Goal: Task Accomplishment & Management: Complete application form

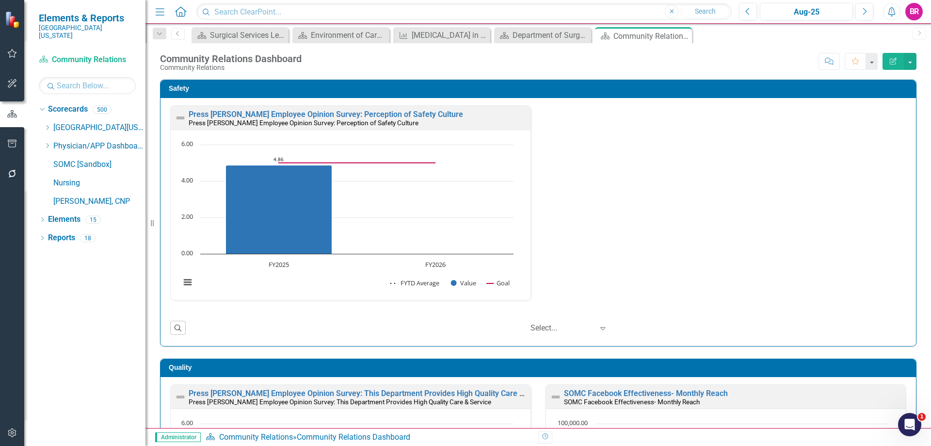
click at [44, 125] on icon "Dropdown" at bounding box center [47, 128] width 7 height 6
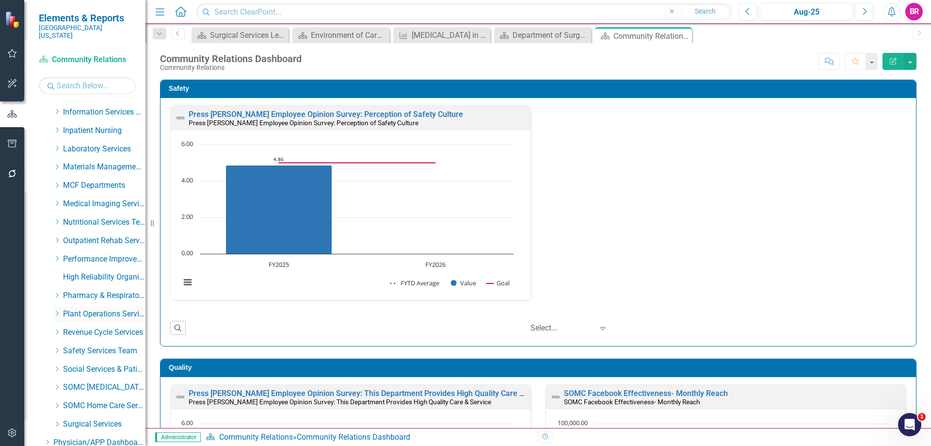
scroll to position [340, 0]
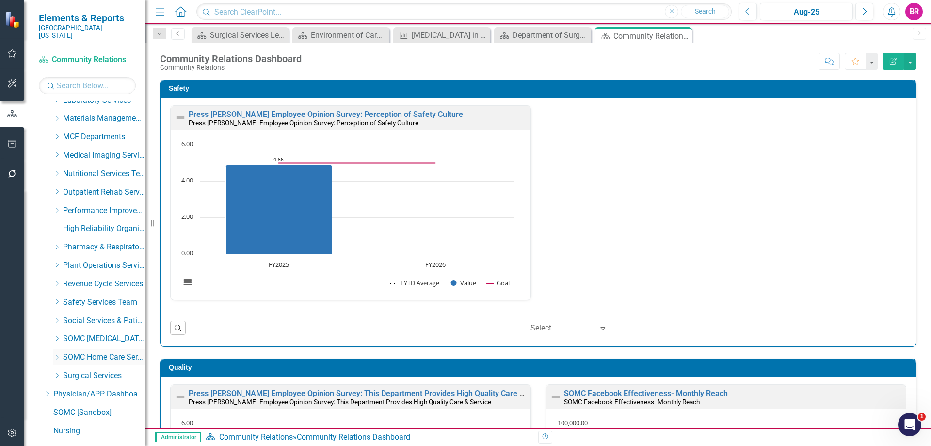
click at [57, 354] on icon "Dropdown" at bounding box center [56, 357] width 7 height 6
click at [90, 370] on link "Home Care Group" at bounding box center [109, 375] width 73 height 11
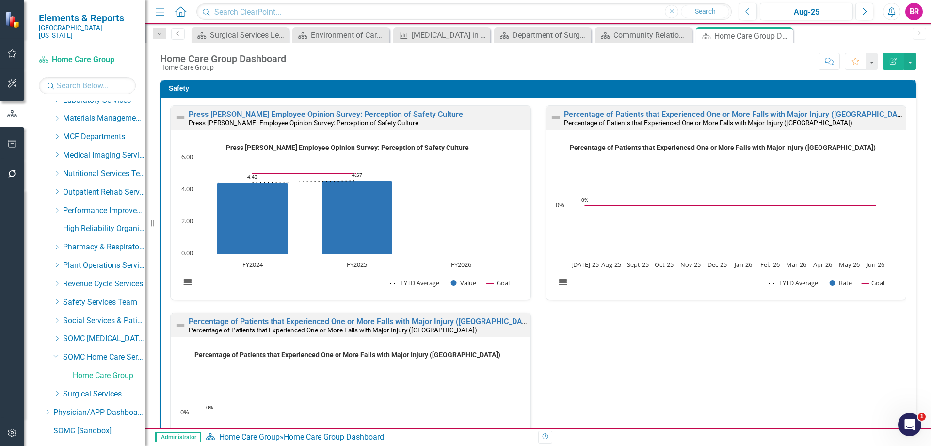
scroll to position [401, 0]
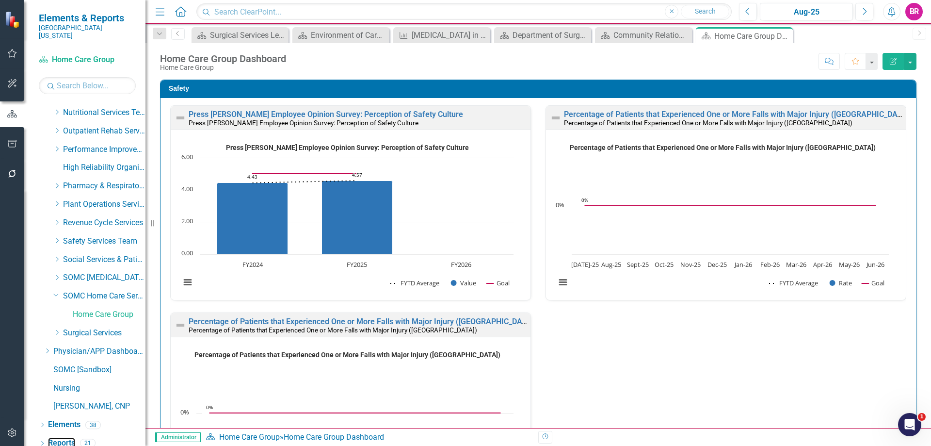
drag, startPoint x: 65, startPoint y: 429, endPoint x: 1, endPoint y: 410, distance: 66.9
click at [65, 438] on link "Reports" at bounding box center [61, 443] width 27 height 11
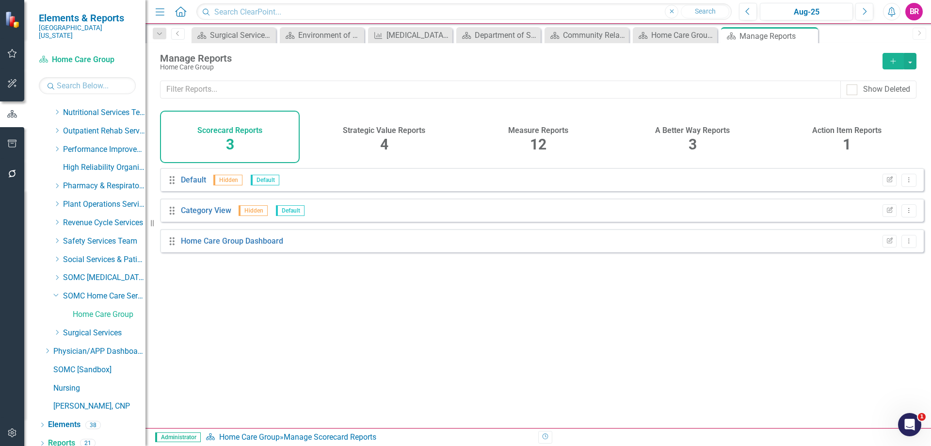
click at [513, 126] on h4 "Measure Reports" at bounding box center [538, 130] width 60 height 9
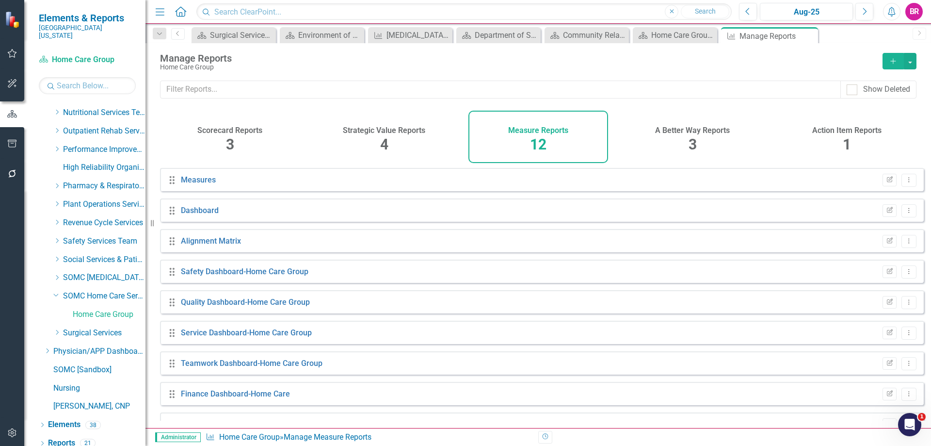
scroll to position [114, 0]
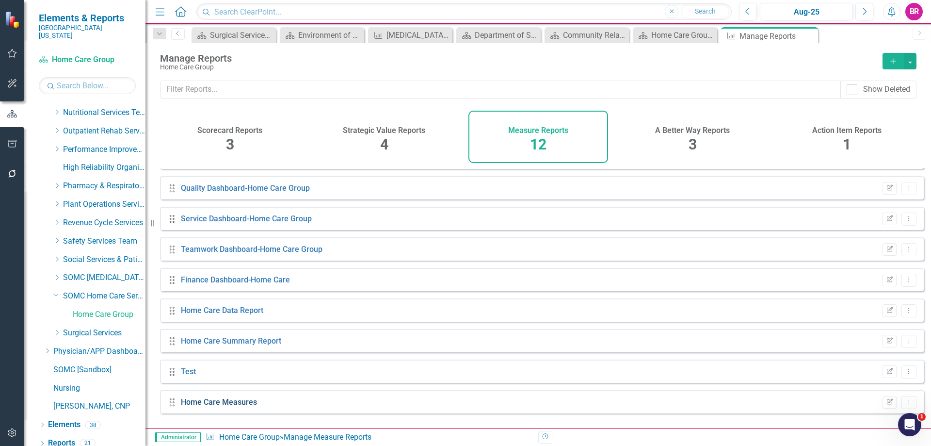
click at [241, 407] on link "Home Care Measures" at bounding box center [219, 401] width 76 height 9
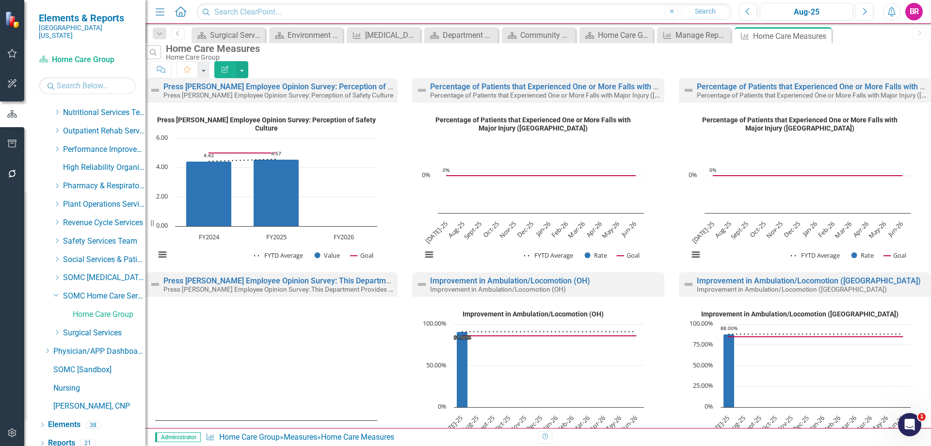
click at [152, 36] on div "Resize" at bounding box center [150, 223] width 8 height 446
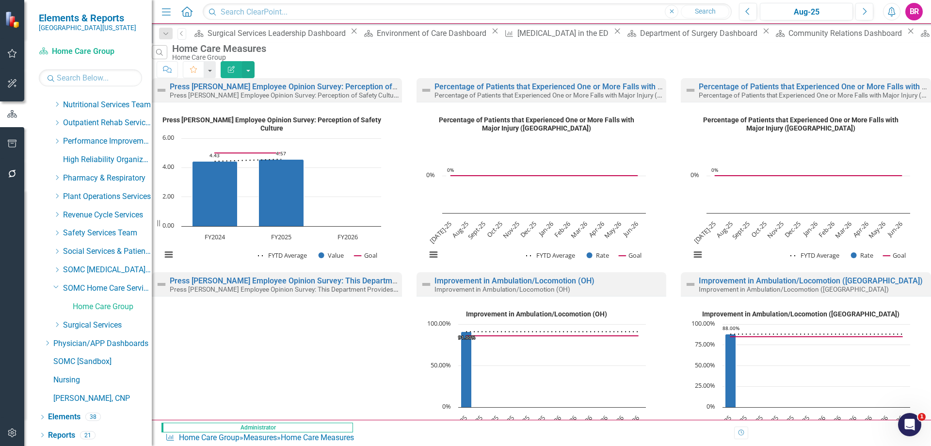
click at [158, 35] on div "Resize" at bounding box center [156, 223] width 8 height 446
click at [170, 32] on icon "Dropdown" at bounding box center [166, 34] width 9 height 7
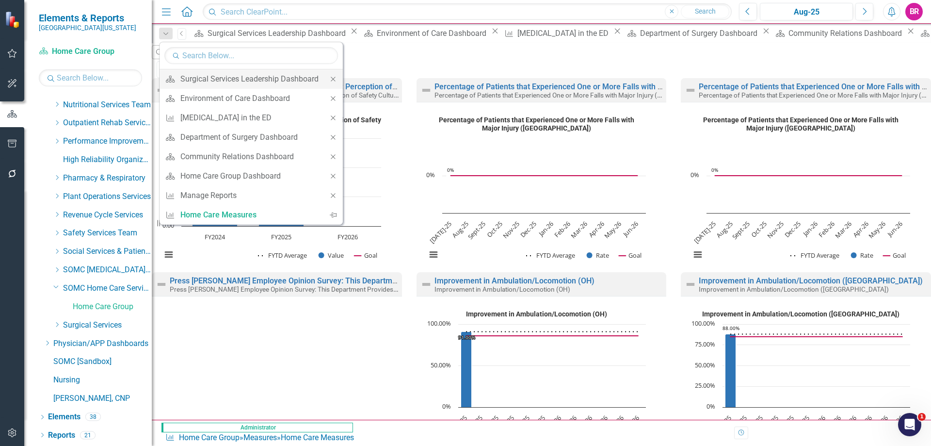
click at [334, 77] on icon "Close" at bounding box center [333, 79] width 9 height 7
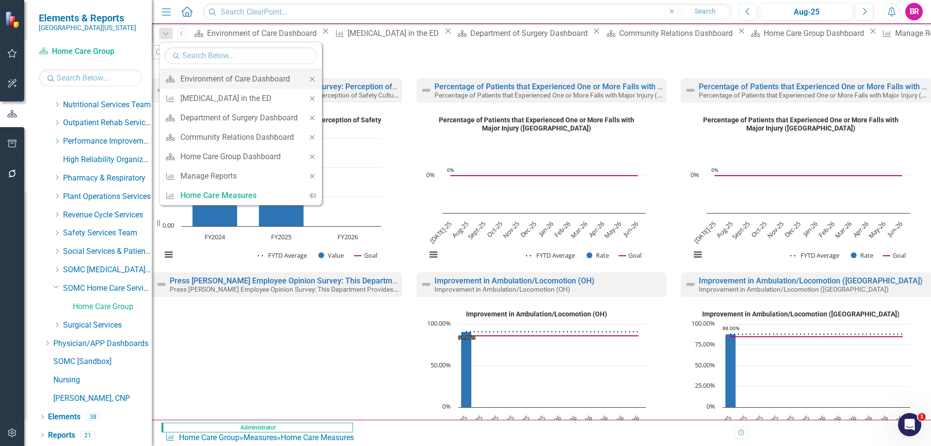
click at [316, 78] on icon "Close" at bounding box center [312, 79] width 9 height 7
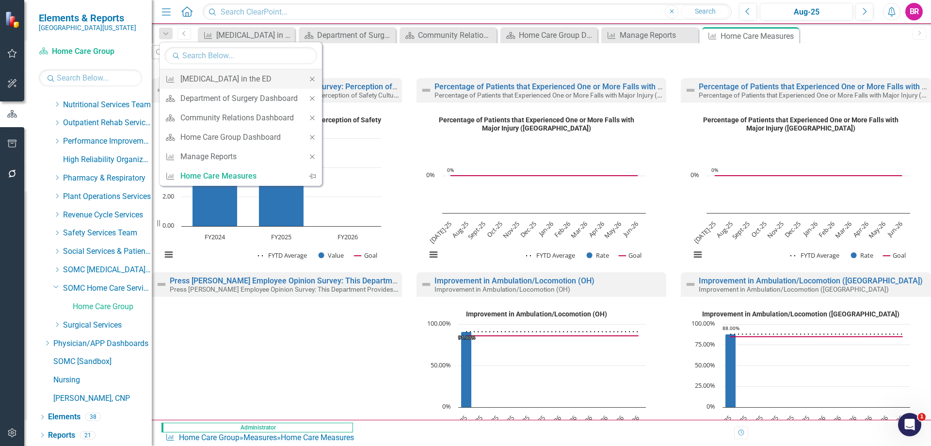
click at [314, 83] on div "Close" at bounding box center [312, 78] width 19 height 19
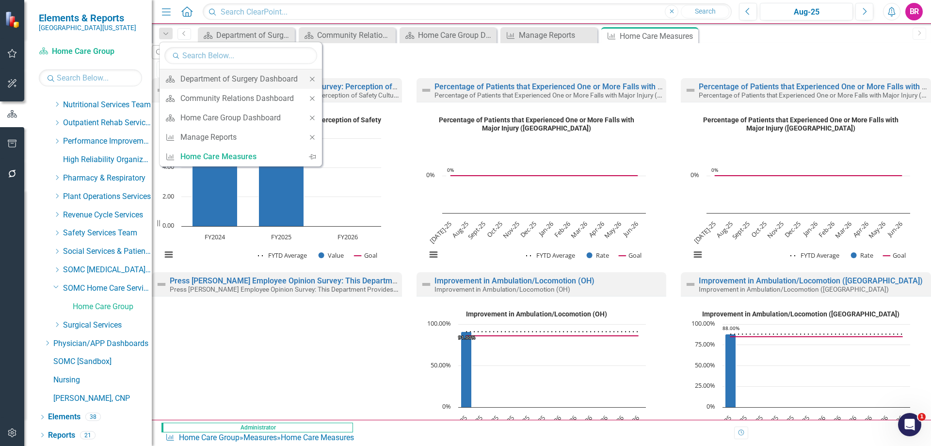
click at [314, 82] on icon "Close" at bounding box center [312, 79] width 9 height 7
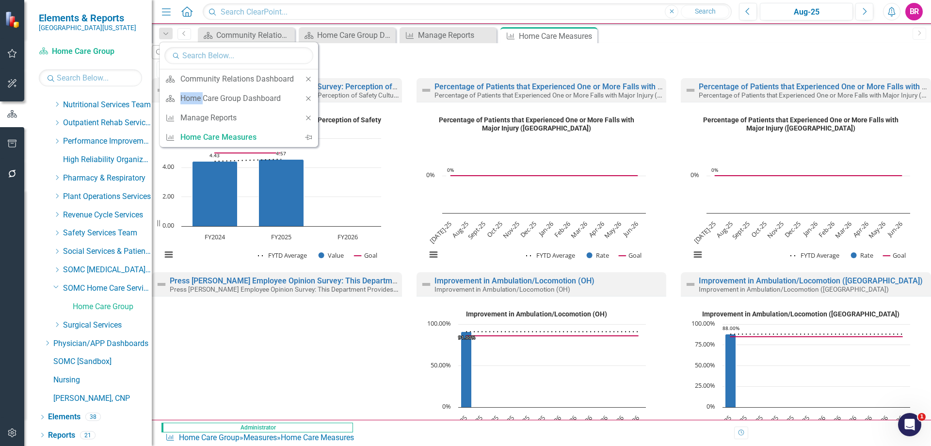
click at [314, 82] on div "Close" at bounding box center [308, 78] width 19 height 19
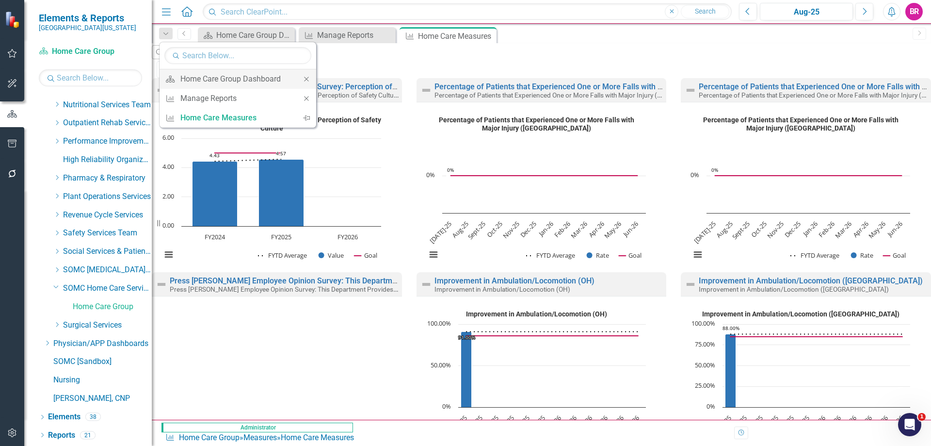
click at [310, 79] on icon "Close" at bounding box center [306, 79] width 9 height 7
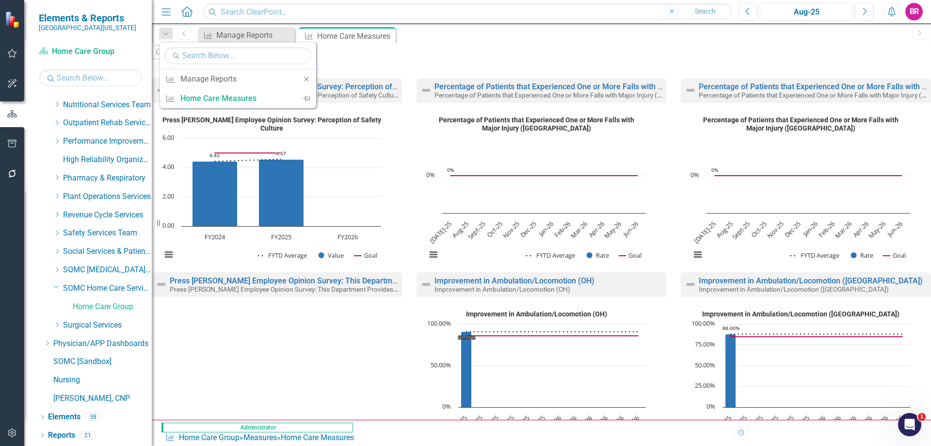
click at [310, 79] on icon "Close" at bounding box center [306, 79] width 9 height 7
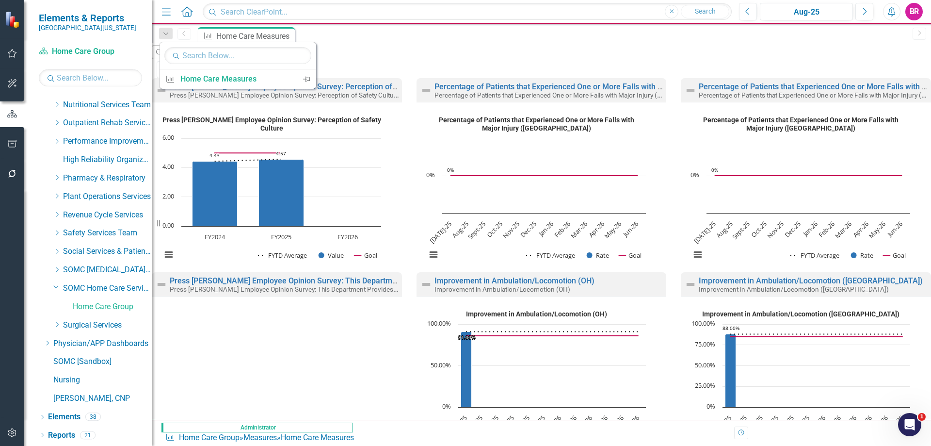
click at [382, 49] on div "Search Home Care Measures Home Care Group Comment Favorite Edit Report Press [P…" at bounding box center [542, 231] width 780 height 376
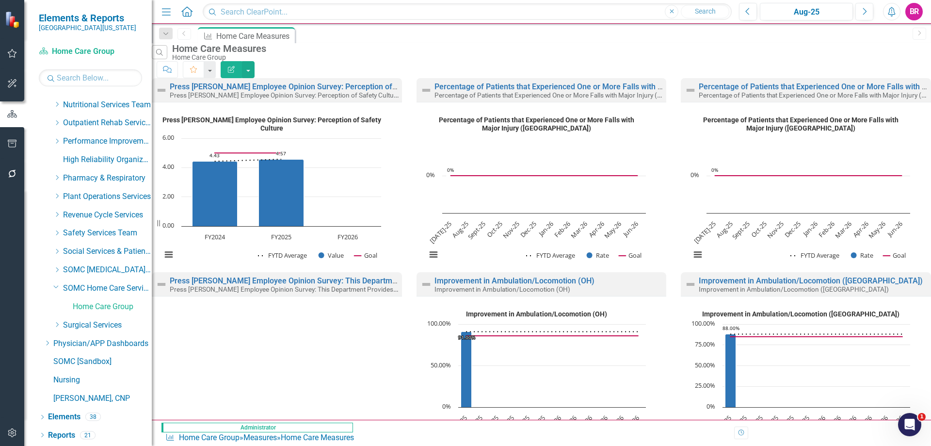
scroll to position [507, 0]
click at [108, 302] on link "Home Care Group" at bounding box center [112, 306] width 79 height 11
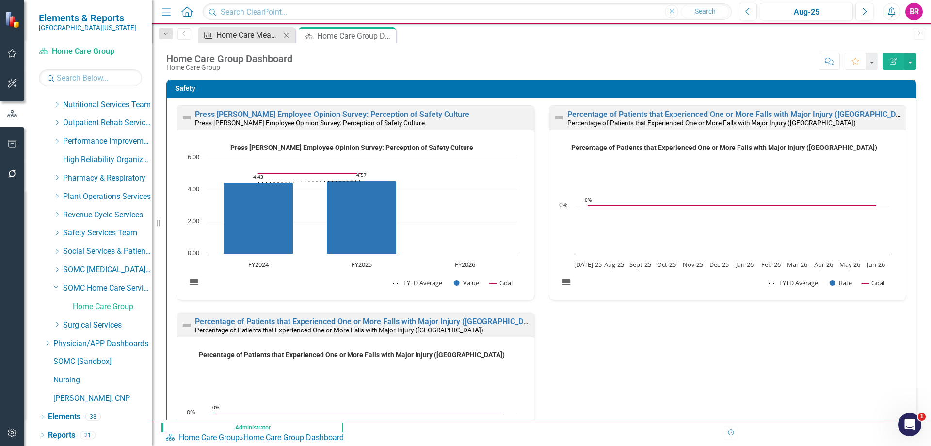
drag, startPoint x: 288, startPoint y: 38, endPoint x: 911, endPoint y: 293, distance: 673.6
click at [0, 0] on icon "Close" at bounding box center [0, 0] width 0 height 0
click at [913, 289] on div "Safety Press [PERSON_NAME] Employee Opinion Survey: Perception of Safety Cultur…" at bounding box center [541, 310] width 765 height 486
drag, startPoint x: 68, startPoint y: 436, endPoint x: 216, endPoint y: 427, distance: 148.2
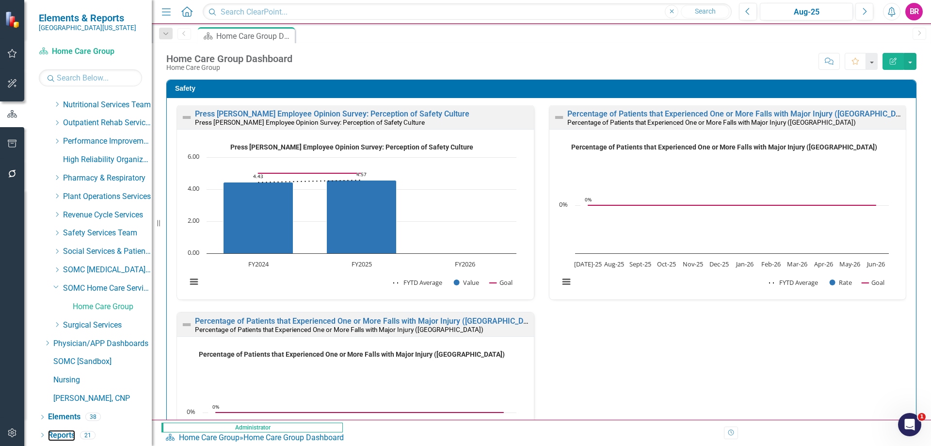
click at [68, 436] on link "Reports" at bounding box center [61, 435] width 27 height 11
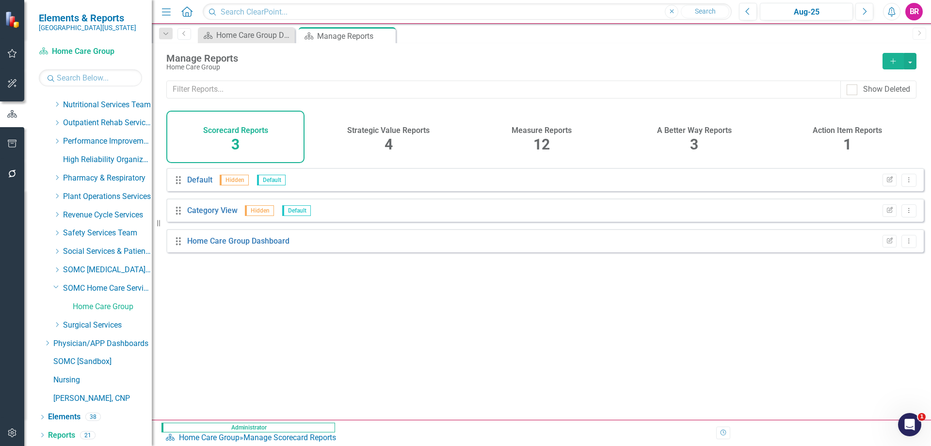
click at [550, 136] on span "12" at bounding box center [542, 144] width 16 height 17
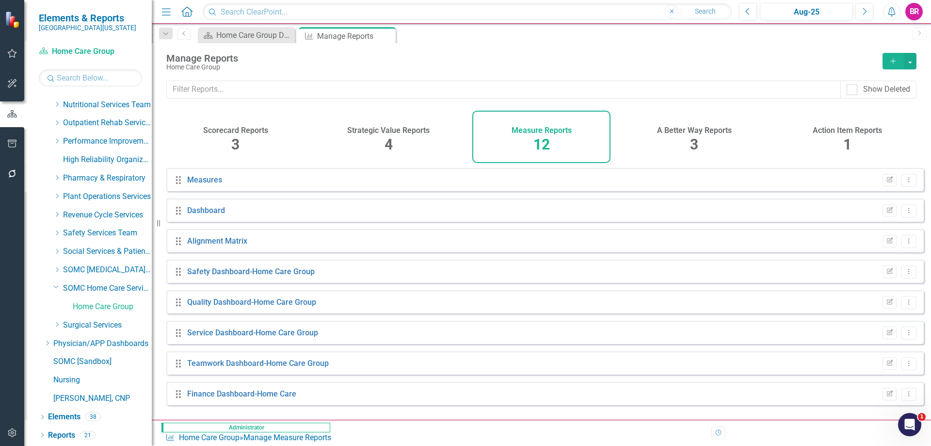
scroll to position [114, 0]
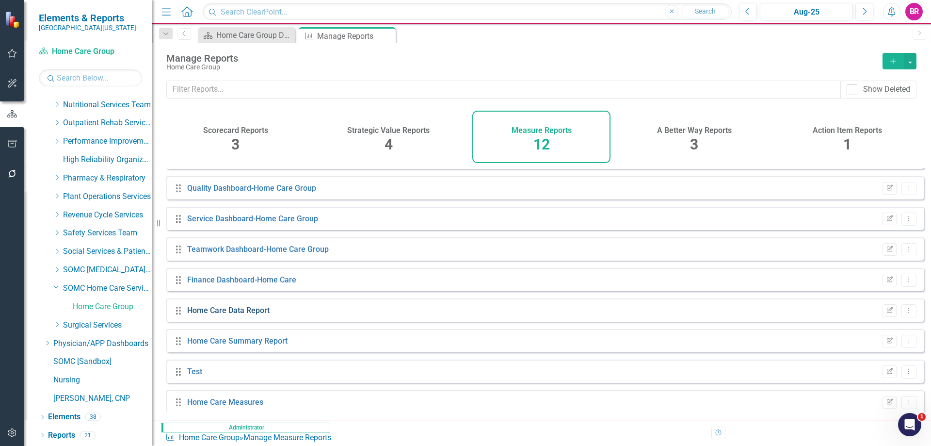
click at [247, 315] on link "Home Care Data Report" at bounding box center [228, 310] width 82 height 9
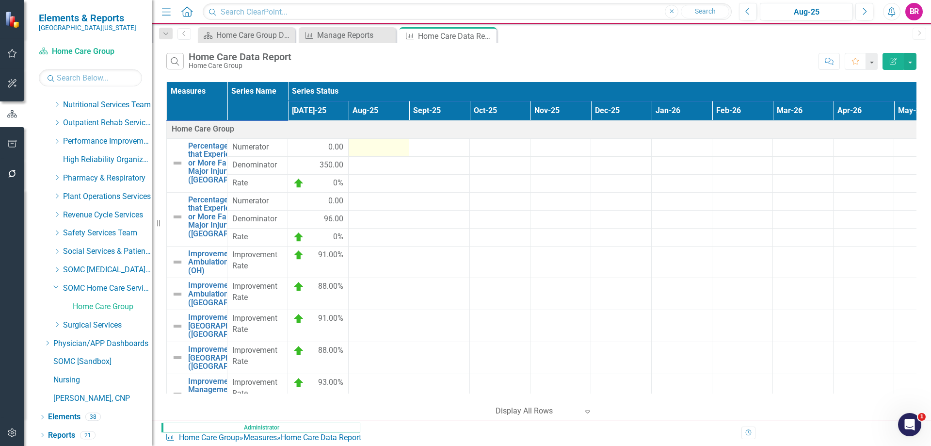
click at [368, 151] on div at bounding box center [379, 148] width 50 height 12
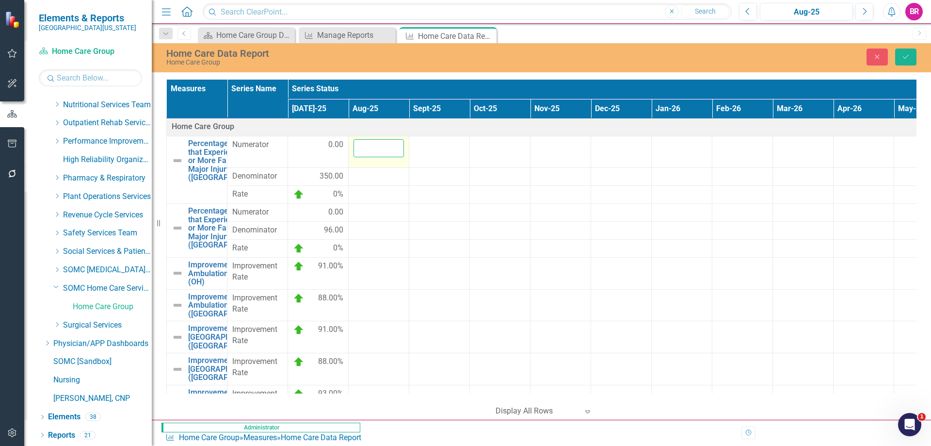
click at [368, 151] on input "number" at bounding box center [379, 148] width 50 height 18
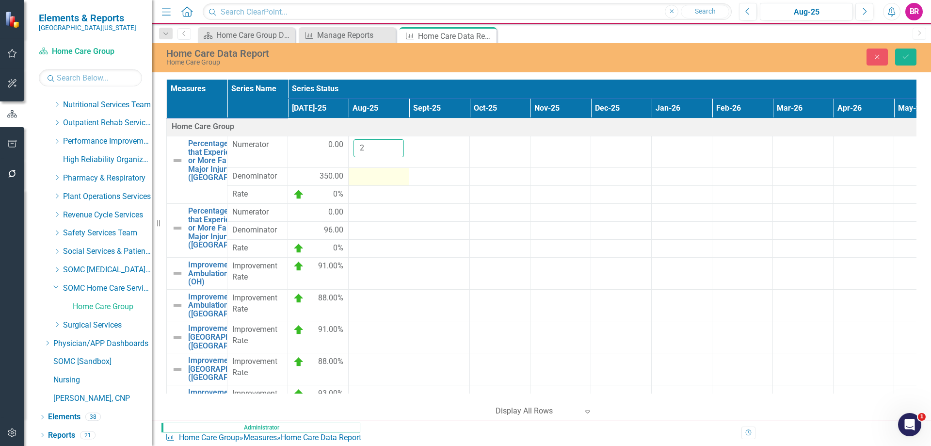
type input "2"
click at [379, 168] on td at bounding box center [379, 176] width 61 height 18
click at [378, 175] on div at bounding box center [379, 177] width 50 height 12
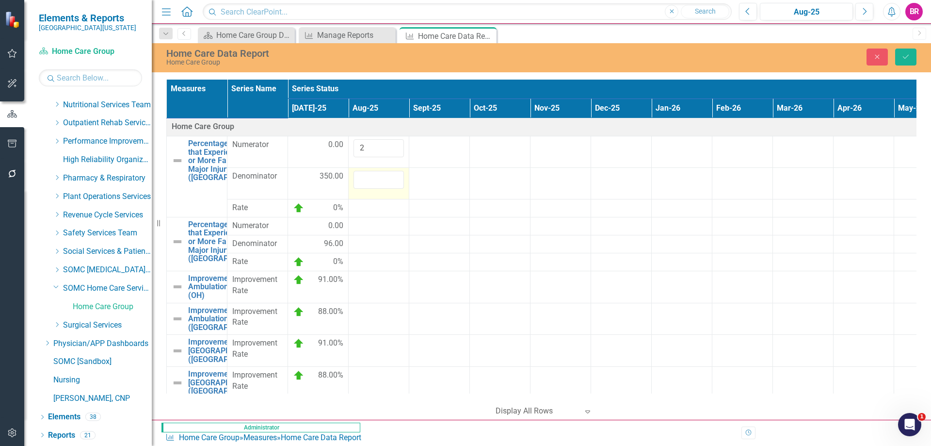
click at [378, 175] on div at bounding box center [379, 180] width 50 height 18
click at [378, 175] on input "number" at bounding box center [379, 180] width 50 height 18
type input "358"
click at [375, 221] on div at bounding box center [379, 226] width 50 height 12
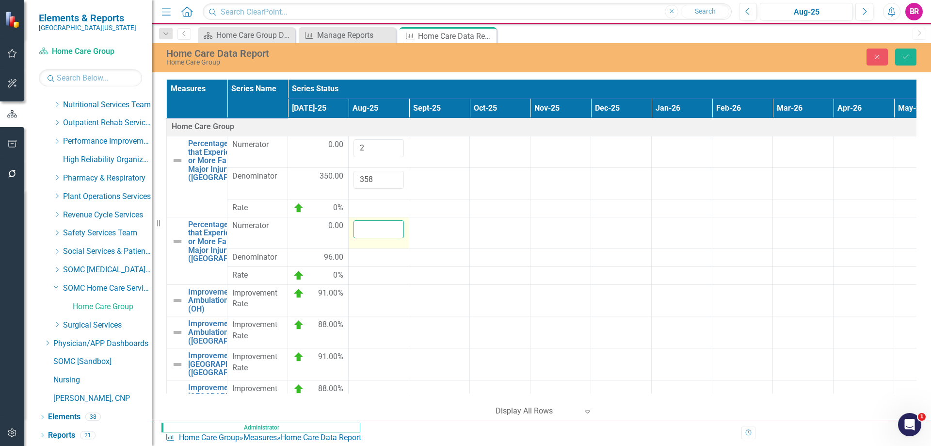
click at [375, 221] on input "number" at bounding box center [379, 229] width 50 height 18
type input "1"
click at [387, 252] on div at bounding box center [379, 258] width 50 height 12
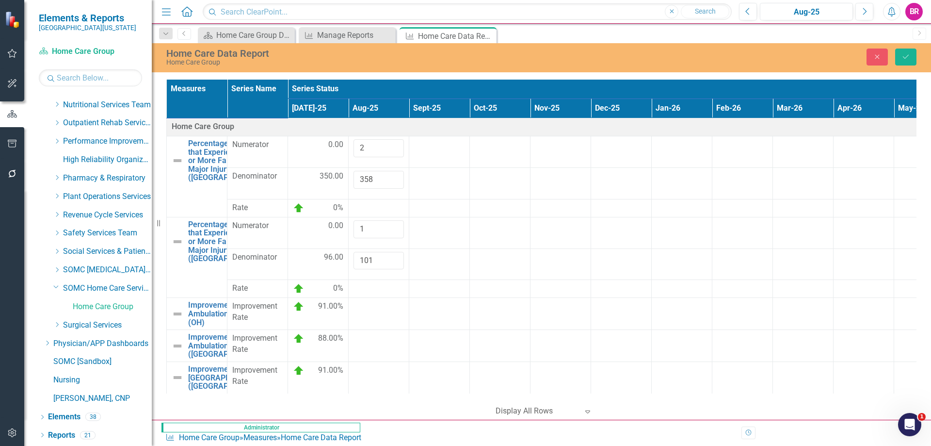
type input "101"
click at [380, 283] on div at bounding box center [379, 289] width 50 height 12
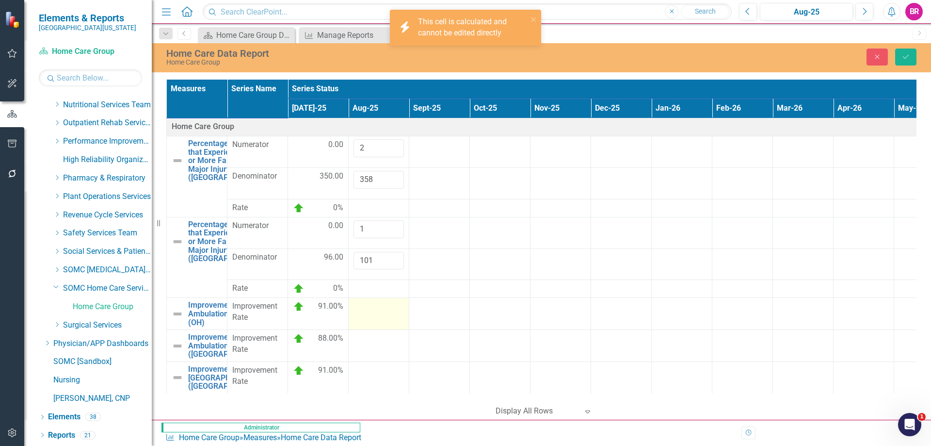
click at [380, 302] on td at bounding box center [379, 314] width 61 height 32
click at [380, 302] on input "number" at bounding box center [379, 310] width 50 height 18
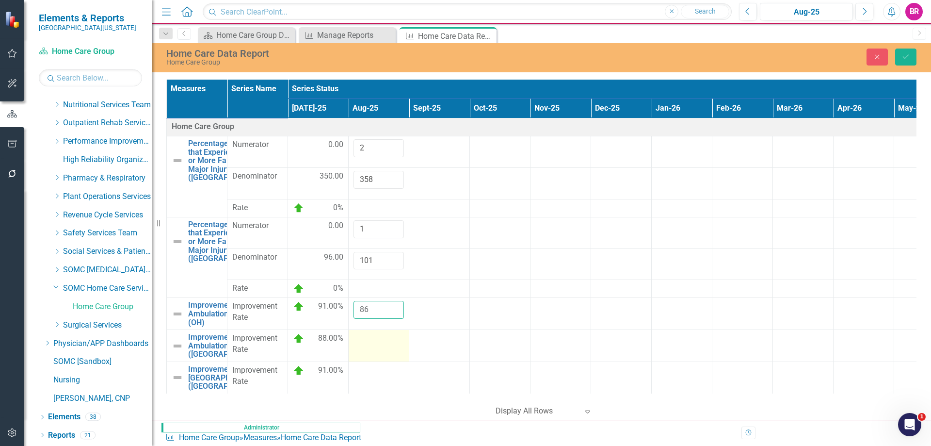
type input "86"
click at [378, 338] on td at bounding box center [379, 346] width 61 height 32
click at [378, 337] on input "number" at bounding box center [379, 342] width 50 height 18
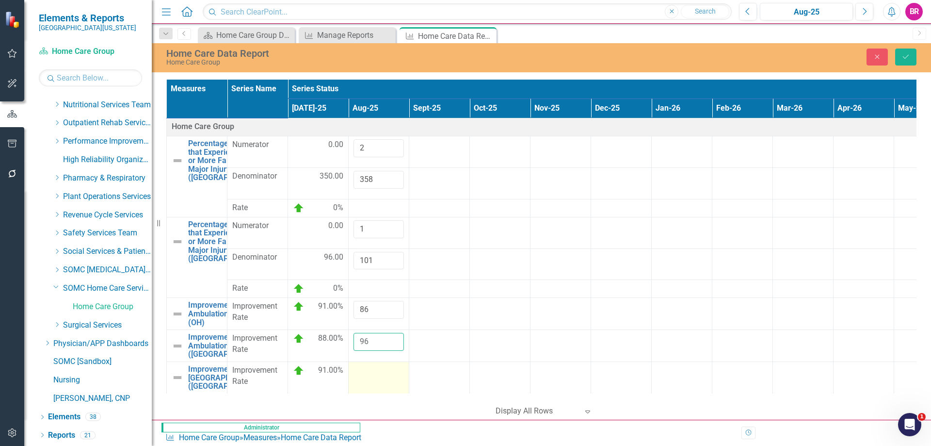
type input "96"
click at [381, 365] on div at bounding box center [379, 371] width 50 height 12
click at [375, 365] on input "number" at bounding box center [379, 374] width 50 height 18
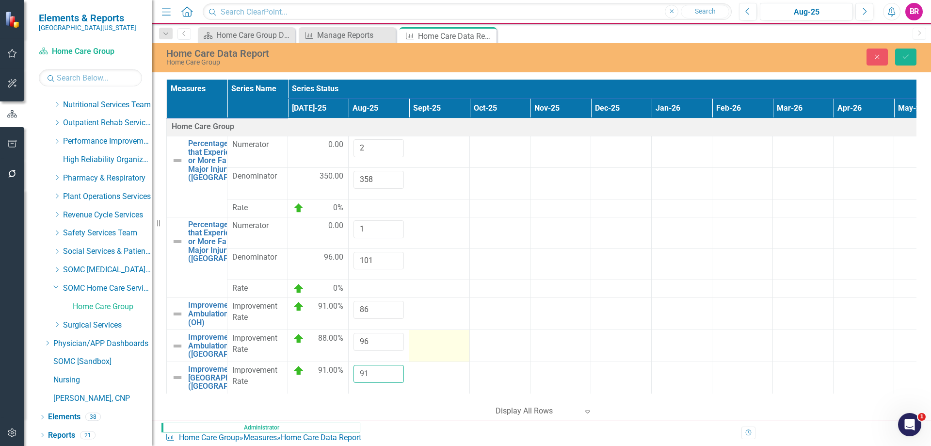
type input "91"
click at [455, 333] on div at bounding box center [439, 339] width 50 height 12
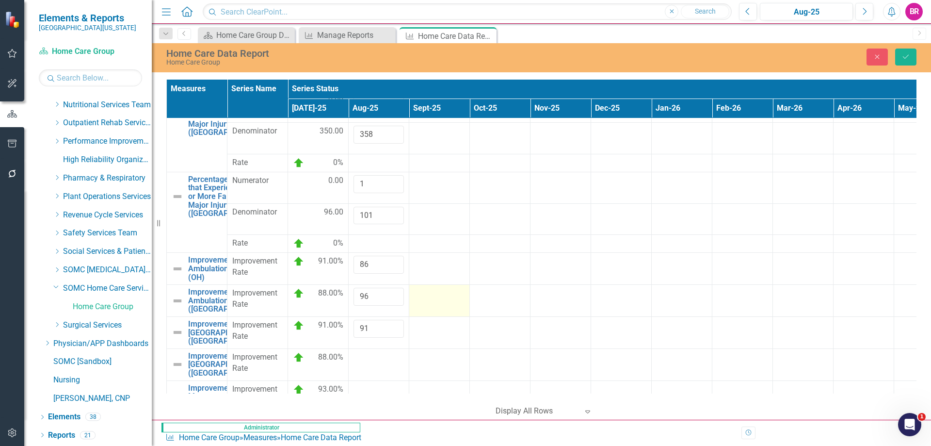
scroll to position [97, 0]
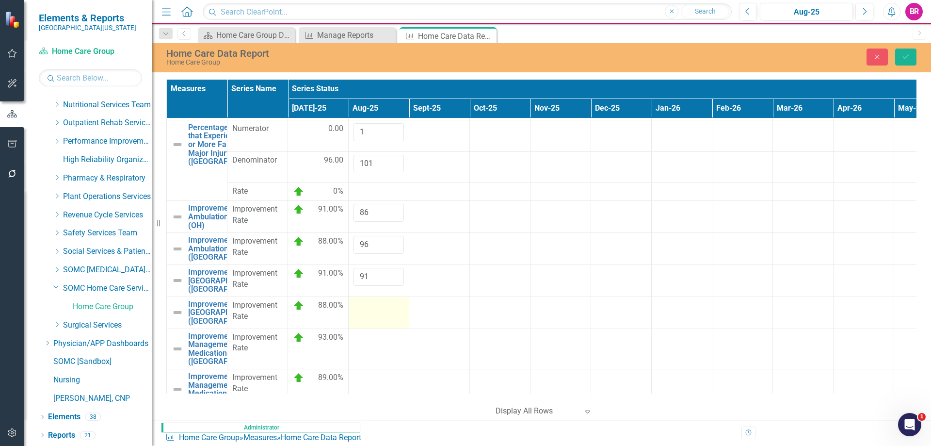
click at [386, 300] on div at bounding box center [379, 306] width 50 height 12
click at [386, 300] on div at bounding box center [379, 309] width 50 height 18
click at [365, 302] on input "number" at bounding box center [379, 309] width 50 height 18
type input "100"
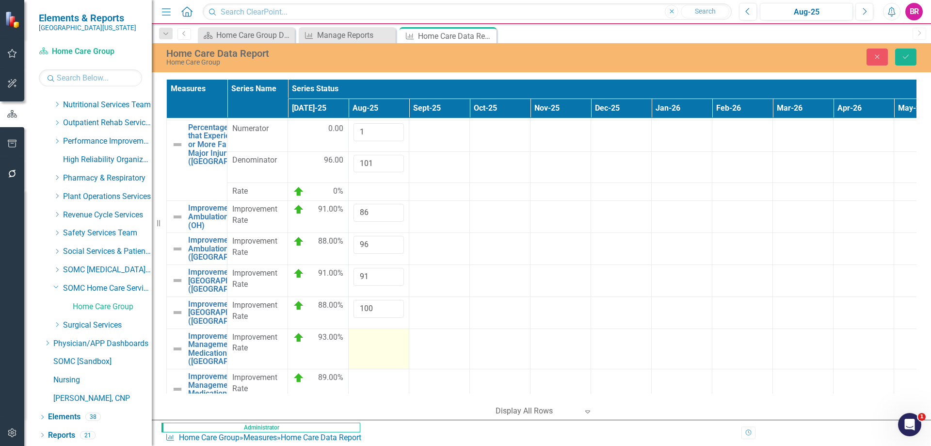
click at [369, 333] on td at bounding box center [379, 348] width 61 height 40
click at [369, 333] on input "number" at bounding box center [379, 341] width 50 height 18
type input "92"
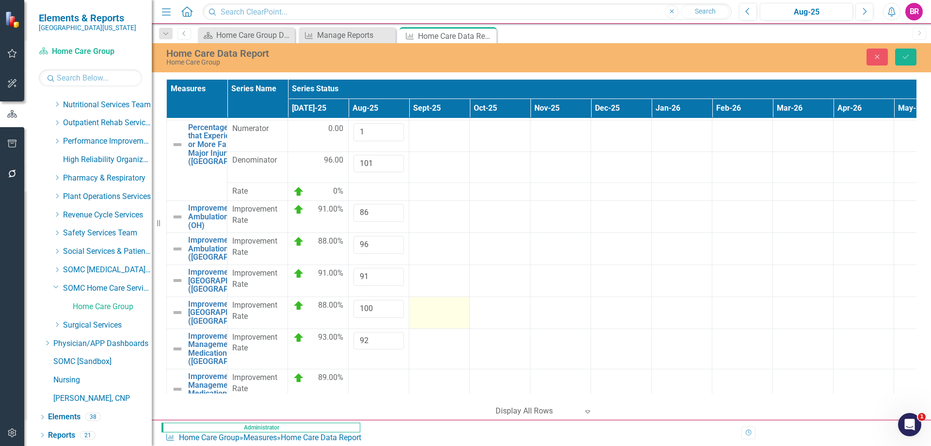
click at [468, 312] on td at bounding box center [439, 312] width 61 height 32
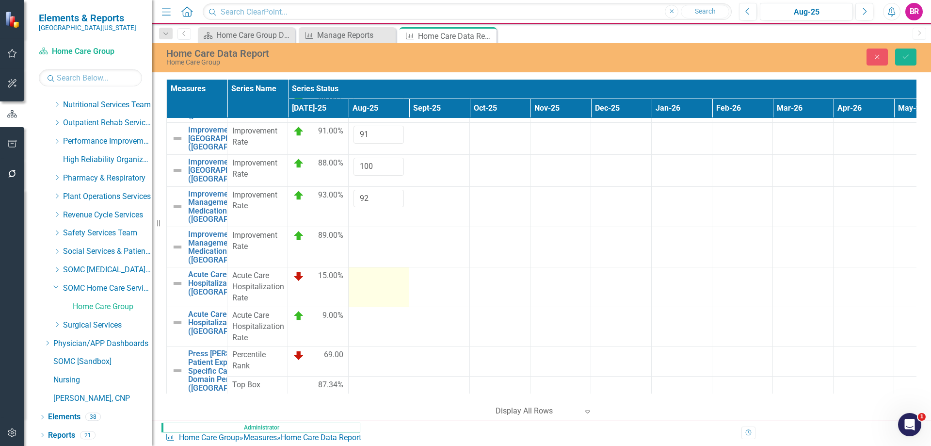
scroll to position [243, 0]
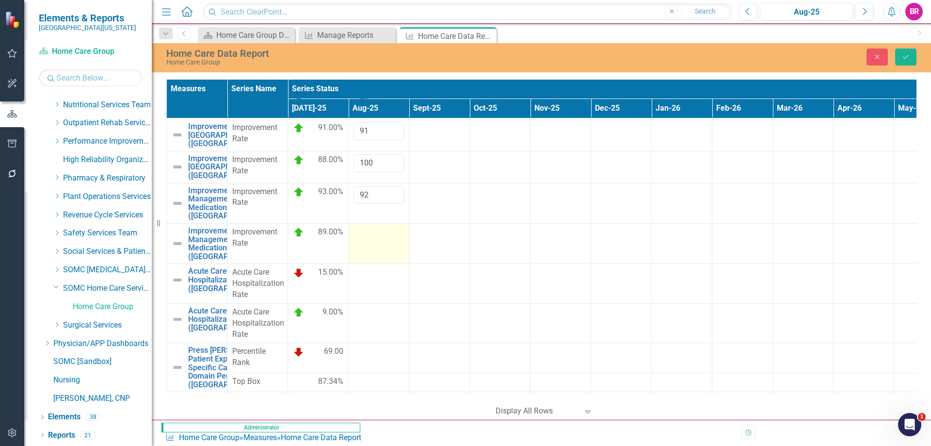
click at [375, 248] on td at bounding box center [379, 243] width 61 height 40
click at [375, 244] on input "number" at bounding box center [379, 236] width 50 height 18
type input "96"
click at [374, 304] on td at bounding box center [379, 284] width 61 height 40
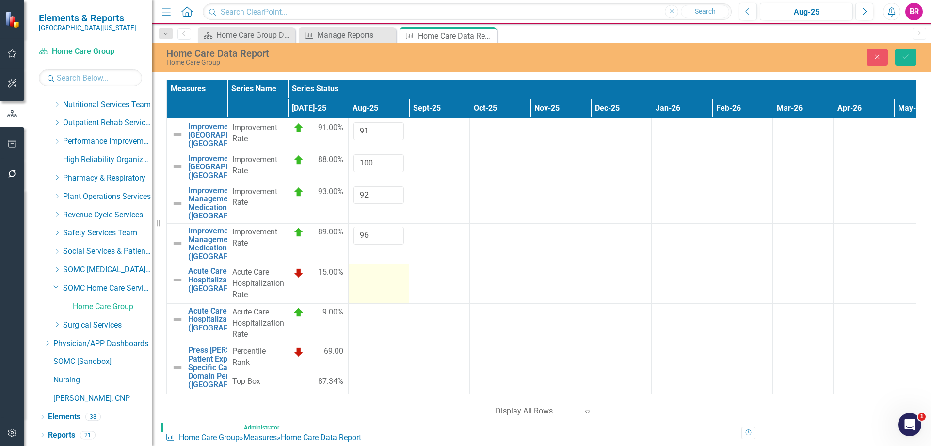
click at [374, 304] on td at bounding box center [379, 284] width 61 height 40
click at [374, 285] on input "number" at bounding box center [379, 276] width 50 height 18
type input "19"
click at [371, 318] on div at bounding box center [379, 313] width 50 height 12
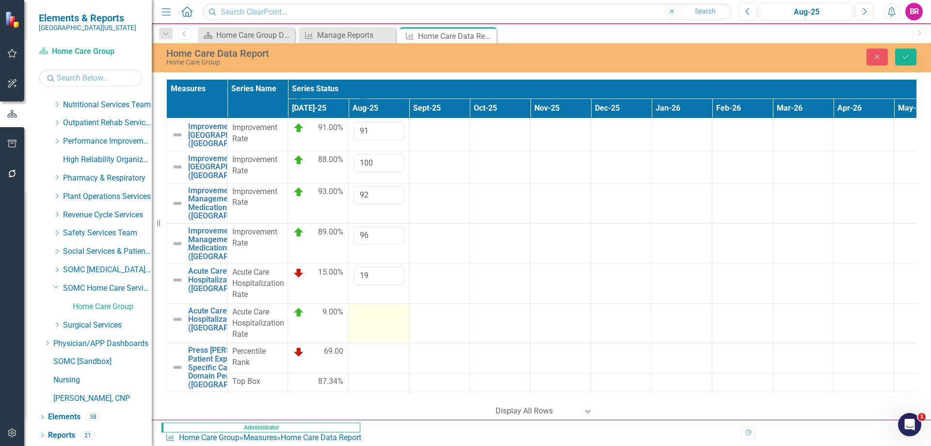
click at [371, 318] on div at bounding box center [379, 313] width 50 height 12
click at [371, 325] on input "number" at bounding box center [379, 316] width 50 height 18
type input "12"
click at [460, 263] on td at bounding box center [439, 243] width 61 height 40
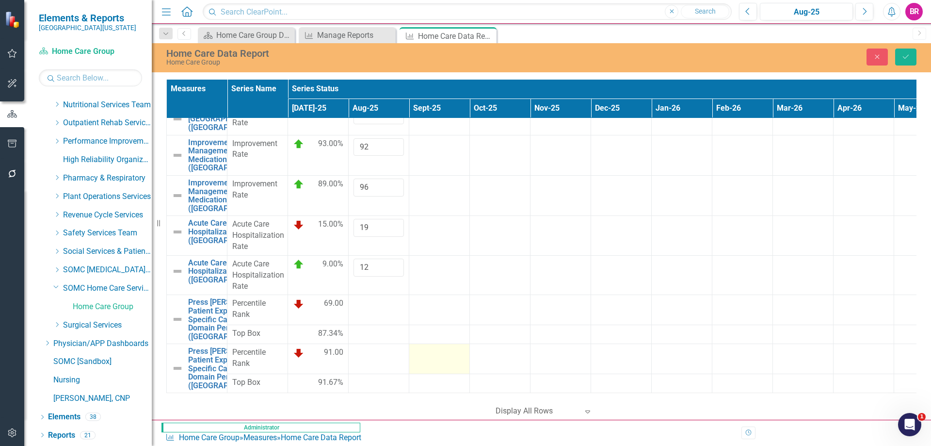
scroll to position [364, 0]
click at [905, 56] on icon "Save" at bounding box center [906, 56] width 9 height 7
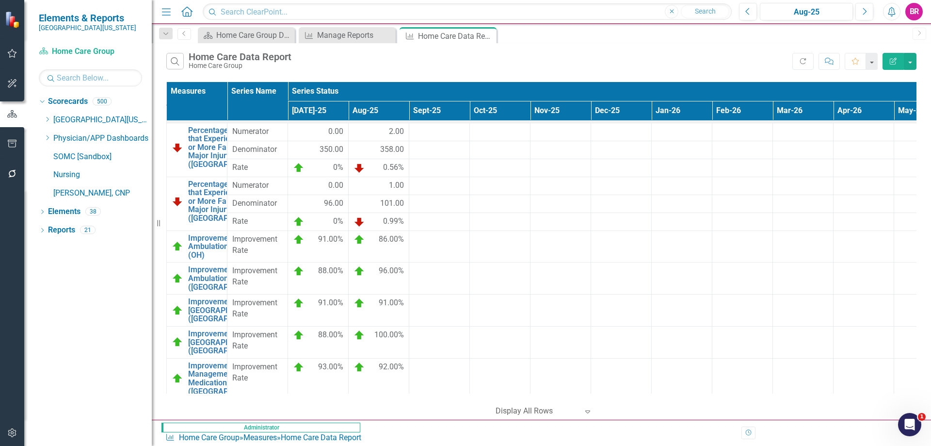
scroll to position [0, 0]
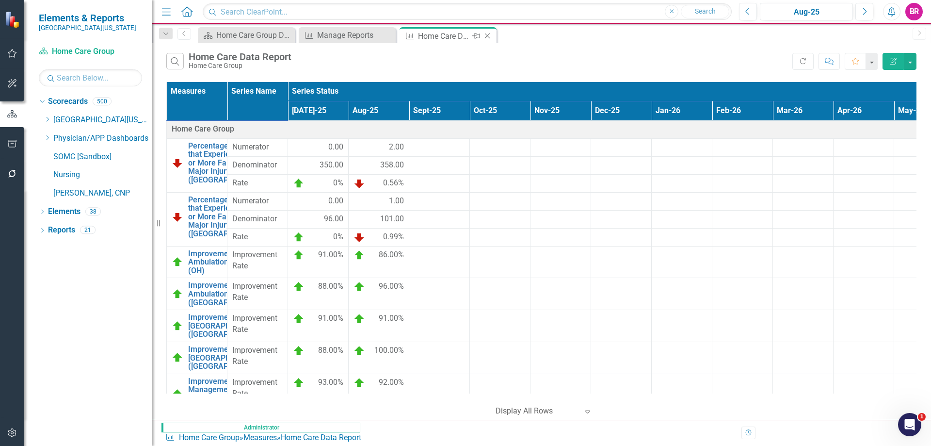
click at [491, 38] on icon "Close" at bounding box center [488, 36] width 10 height 8
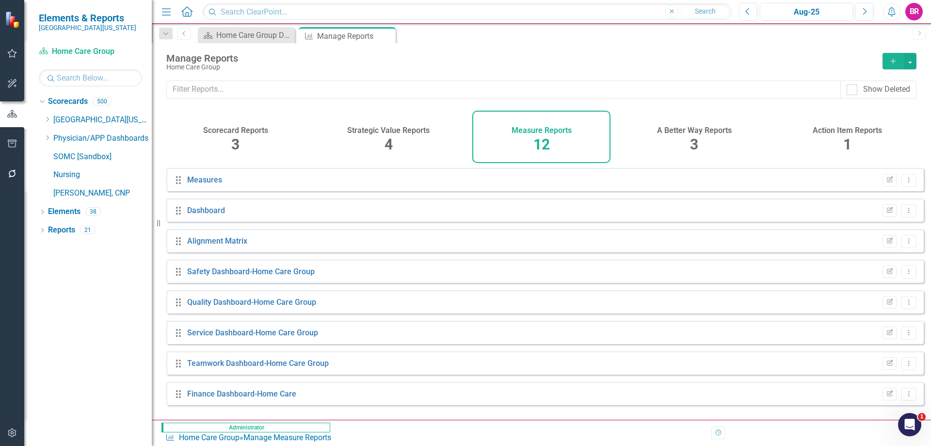
scroll to position [114, 0]
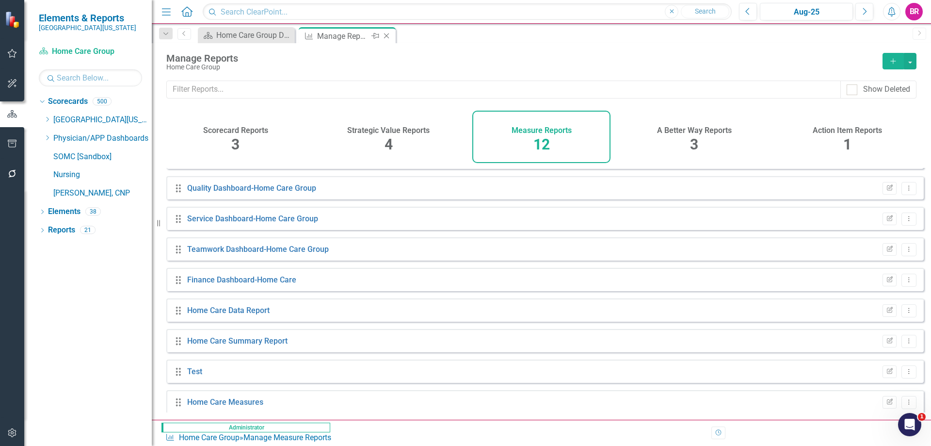
click at [388, 37] on icon at bounding box center [386, 35] width 5 height 5
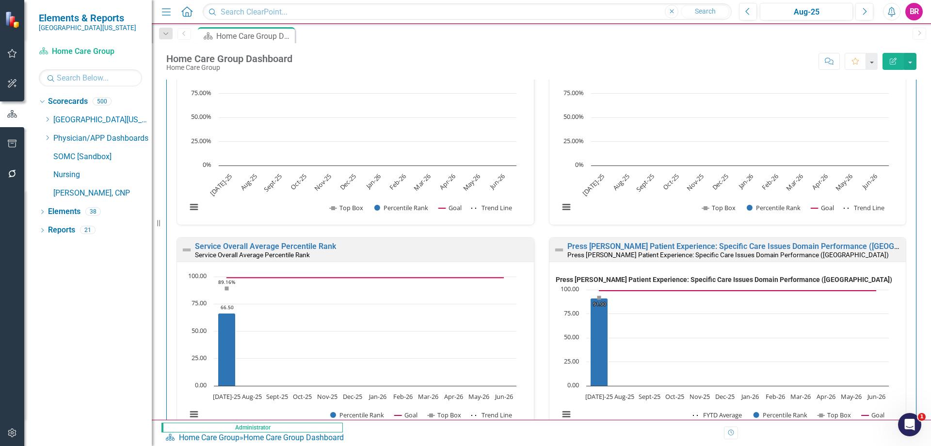
scroll to position [0, 0]
click at [48, 120] on icon "Dropdown" at bounding box center [47, 119] width 7 height 6
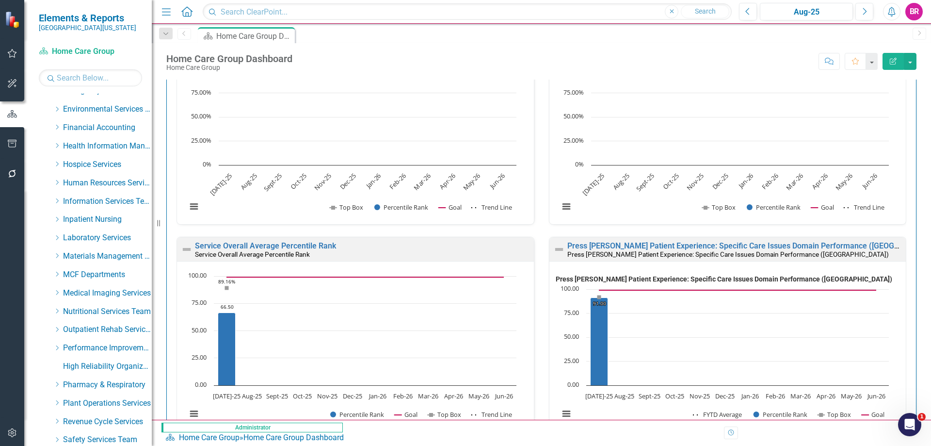
scroll to position [243, 0]
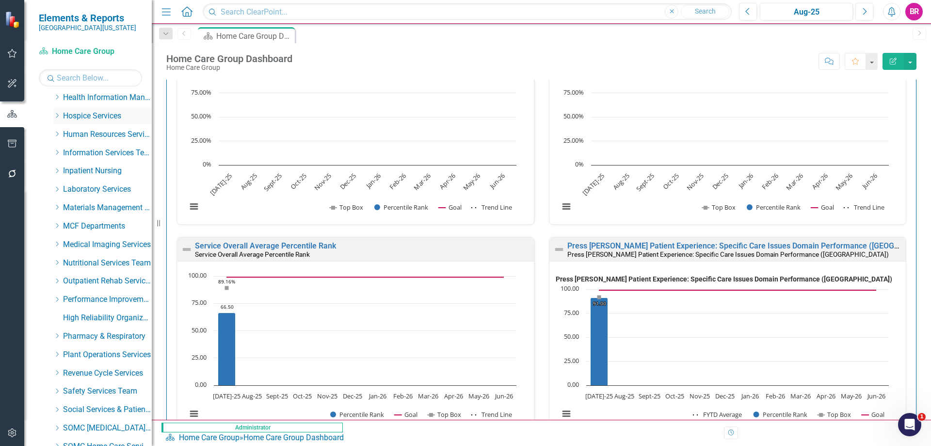
click at [57, 114] on icon at bounding box center [57, 115] width 2 height 5
click at [103, 138] on link "Hospice" at bounding box center [112, 134] width 79 height 11
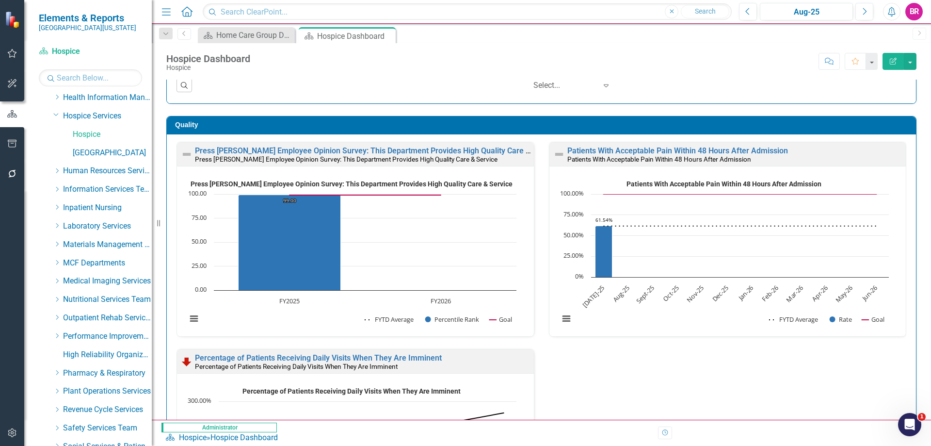
scroll to position [340, 0]
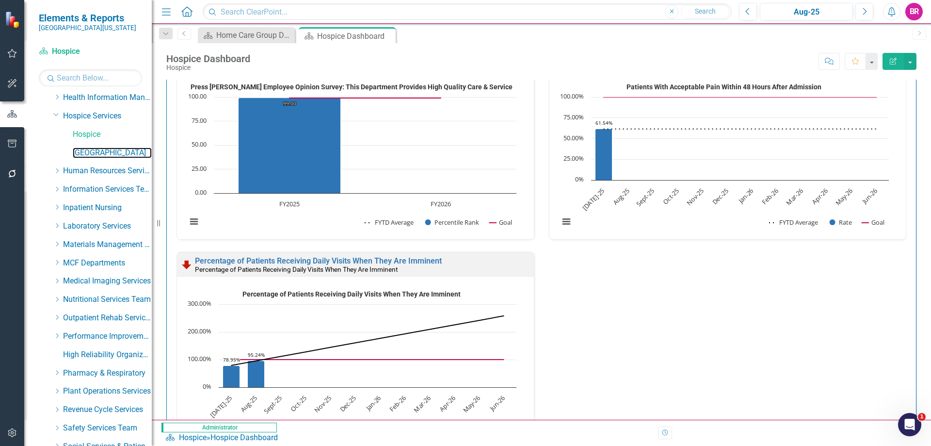
drag, startPoint x: 95, startPoint y: 154, endPoint x: 211, endPoint y: 440, distance: 308.4
click at [95, 154] on link "[GEOGRAPHIC_DATA]" at bounding box center [112, 152] width 79 height 11
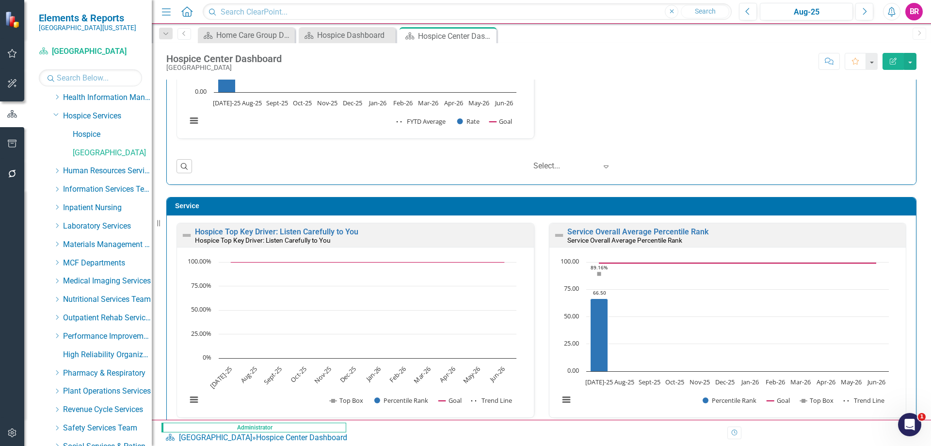
scroll to position [633, 0]
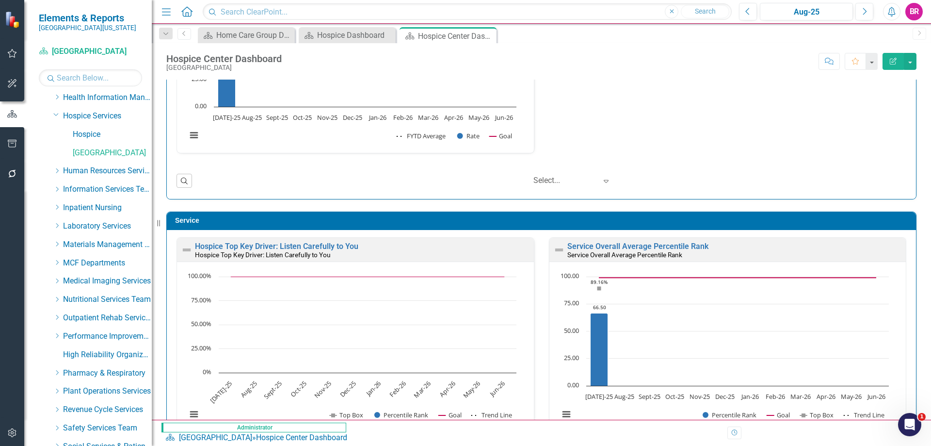
drag, startPoint x: 920, startPoint y: 214, endPoint x: 624, endPoint y: 137, distance: 305.3
